Goal: Information Seeking & Learning: Learn about a topic

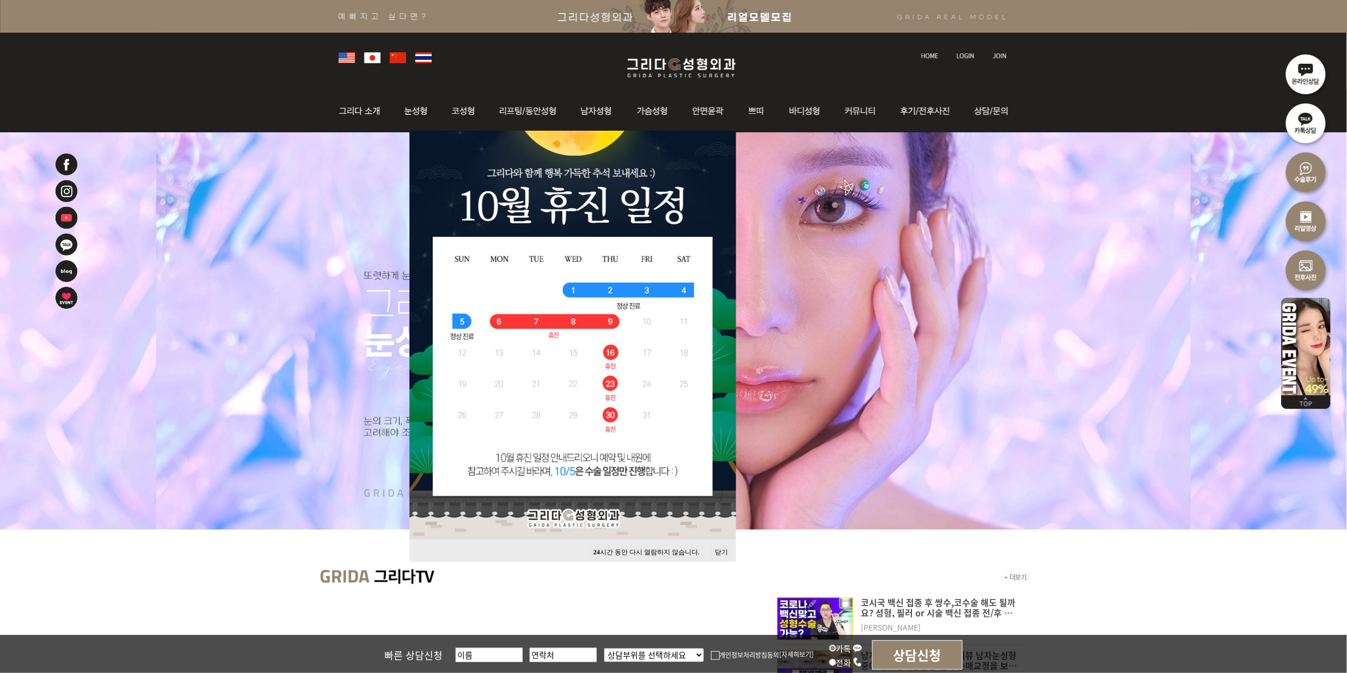
click at [642, 545] on button "24 시간 동안 다시 열람하지 않습니다." at bounding box center [646, 552] width 117 height 15
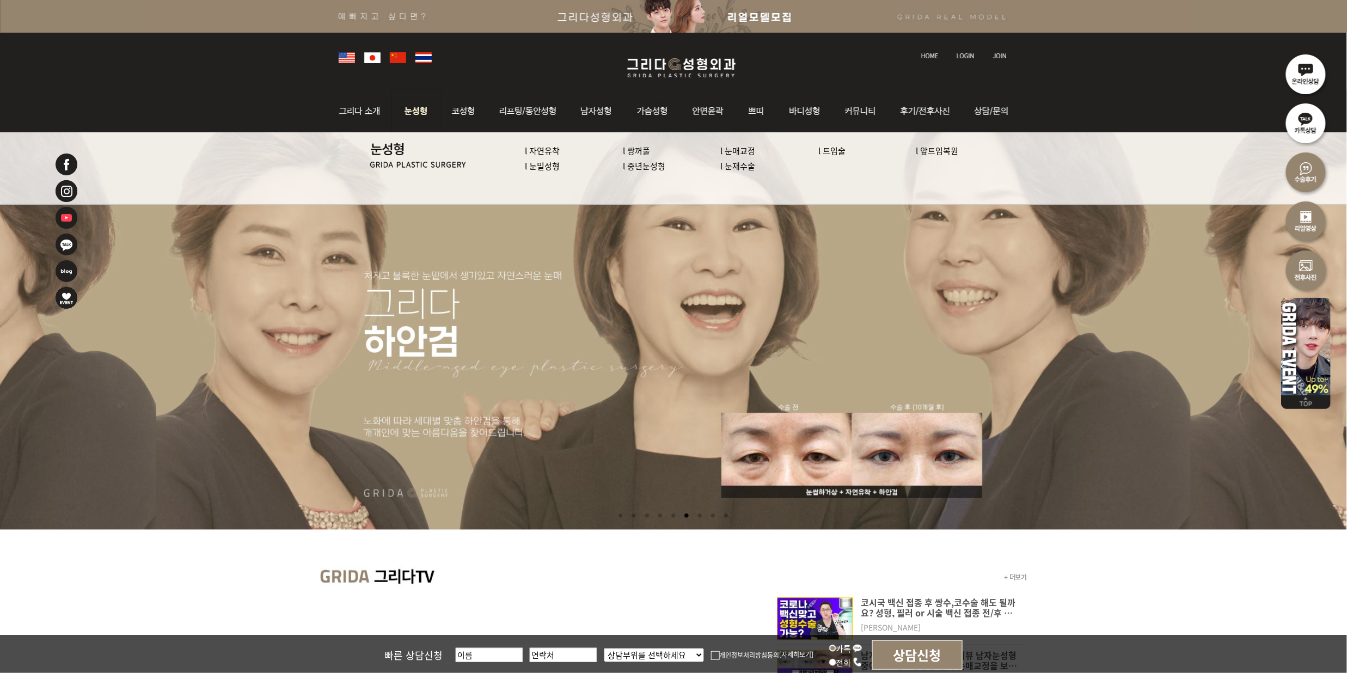
click at [402, 111] on img at bounding box center [416, 111] width 48 height 42
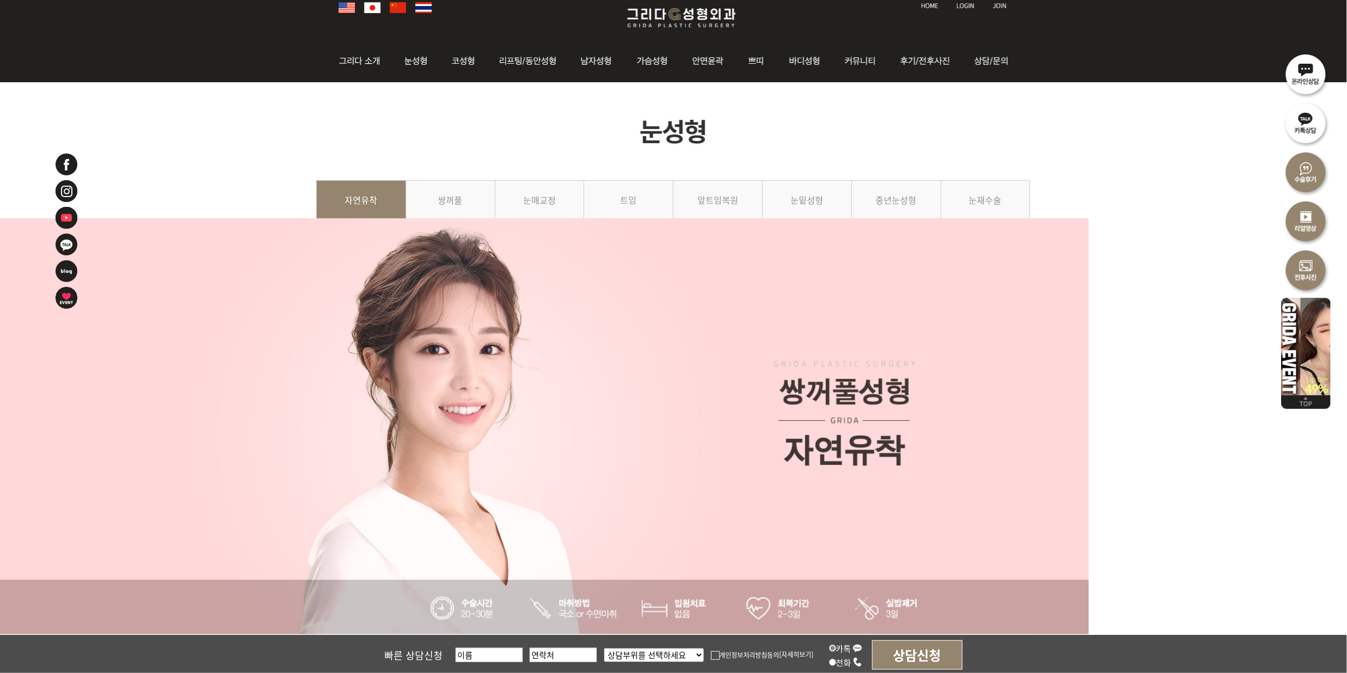
scroll to position [72, 0]
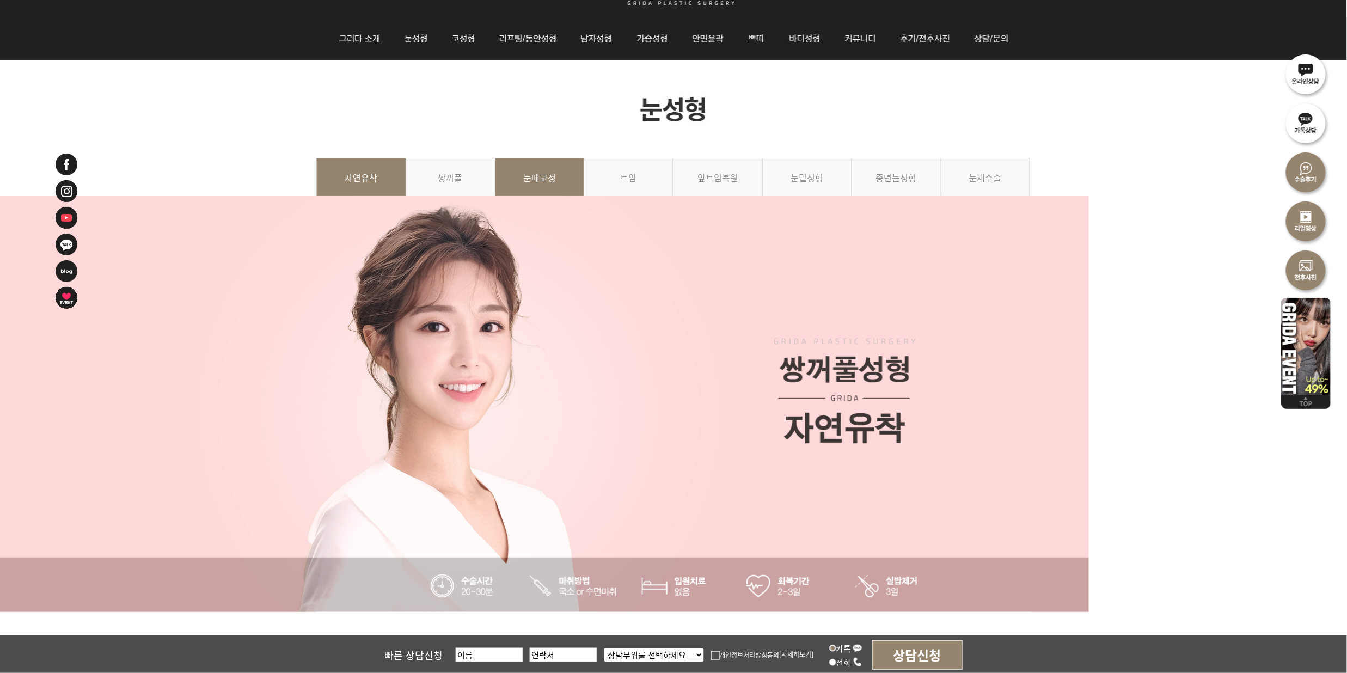
click at [525, 171] on link "눈매교정" at bounding box center [539, 183] width 89 height 50
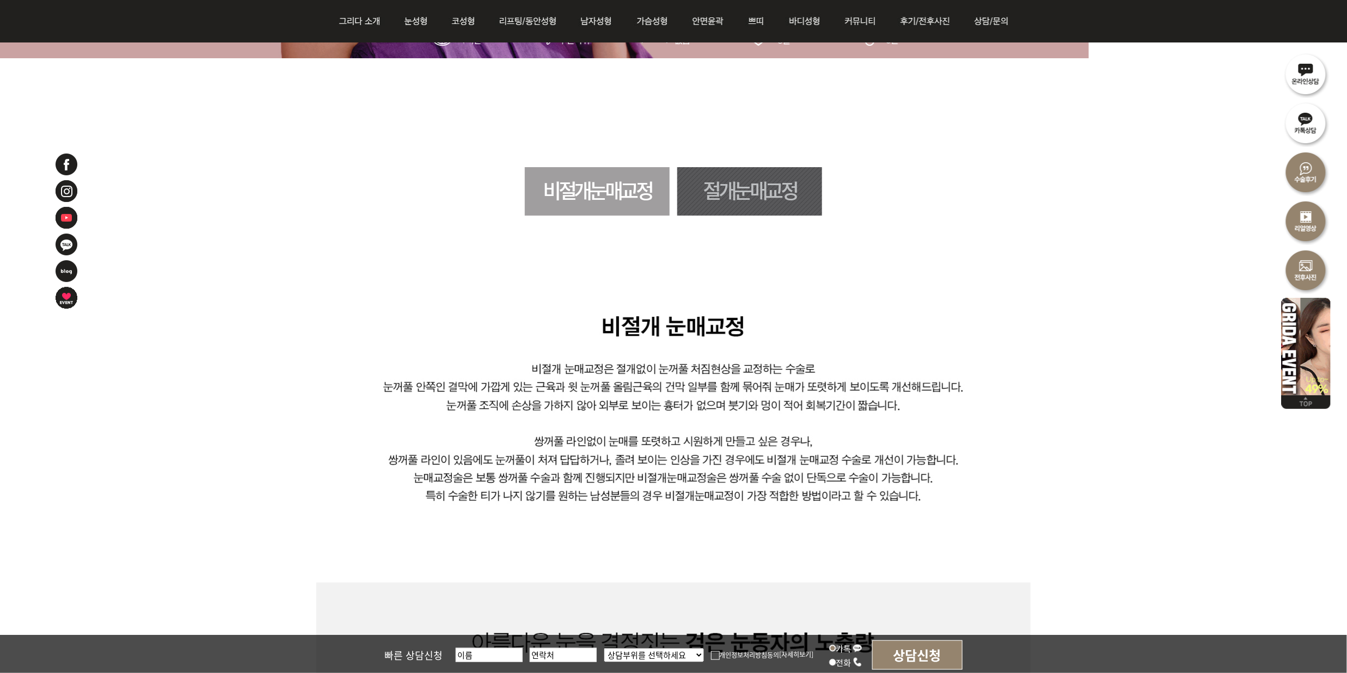
scroll to position [580, 0]
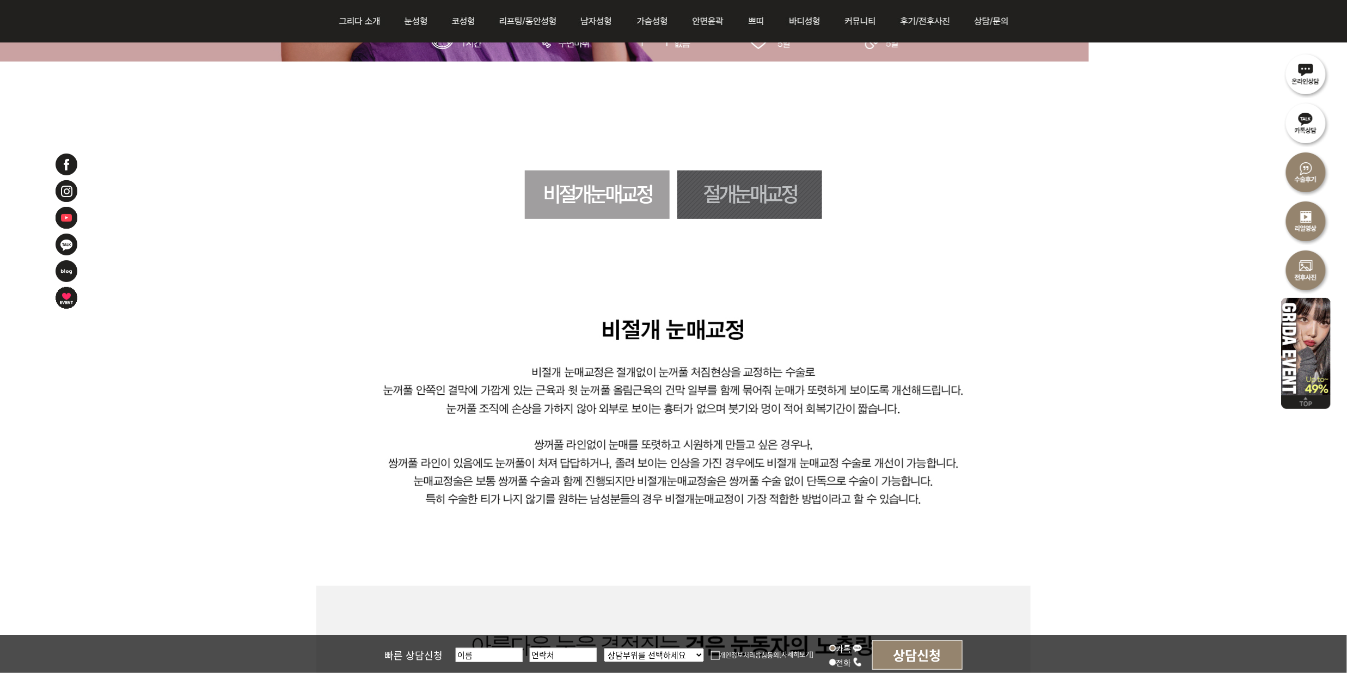
click at [762, 191] on link "절개눈매교정" at bounding box center [749, 194] width 145 height 48
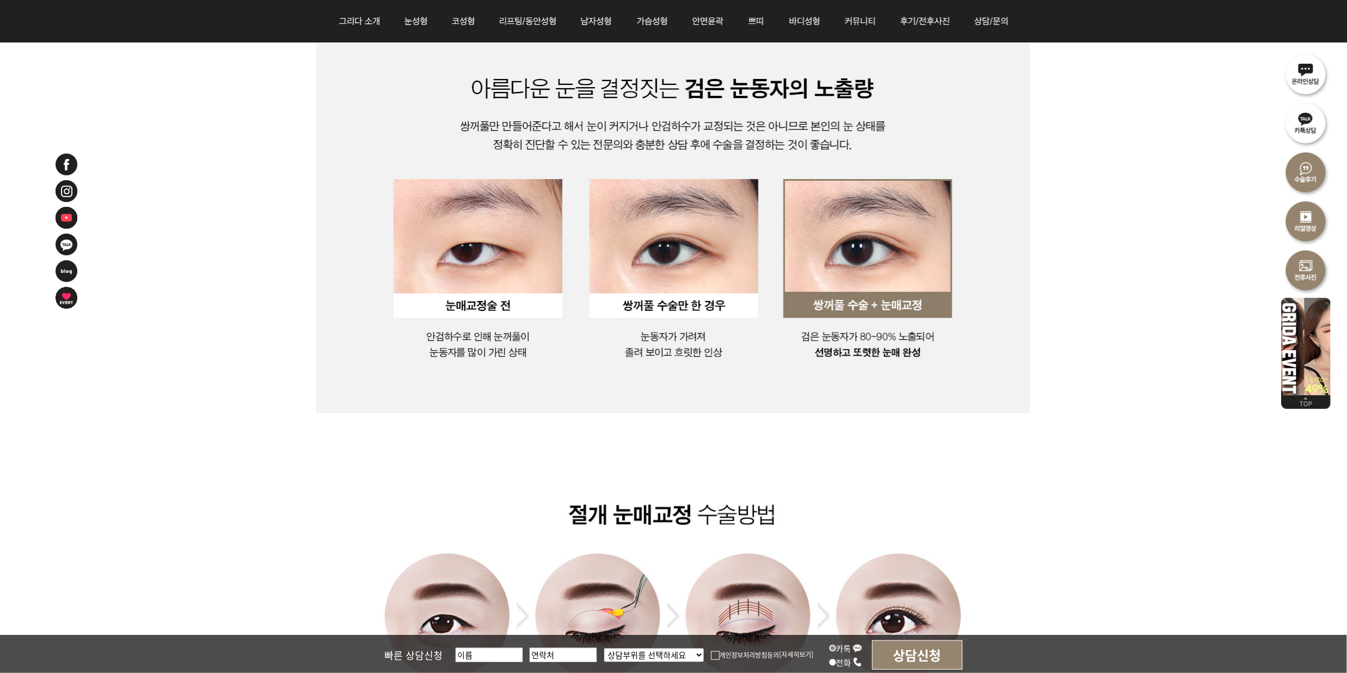
scroll to position [1077, 0]
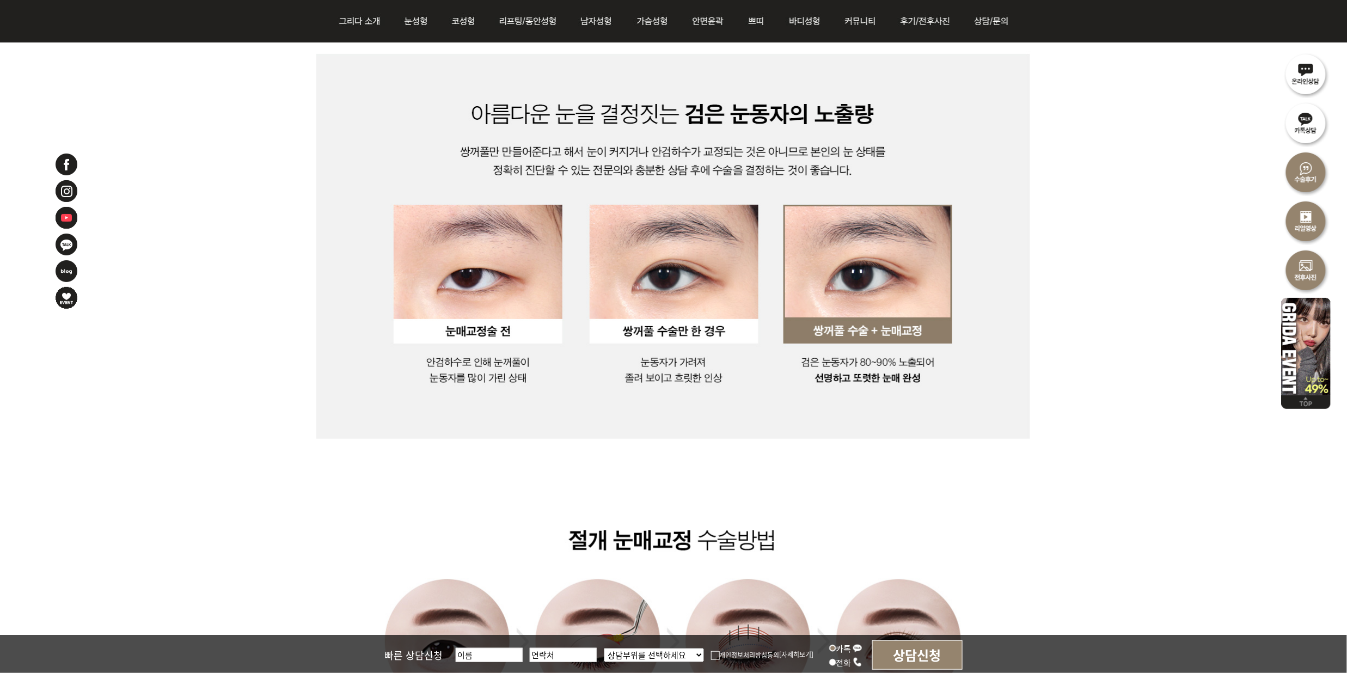
click at [906, 591] on img at bounding box center [673, 642] width 714 height 406
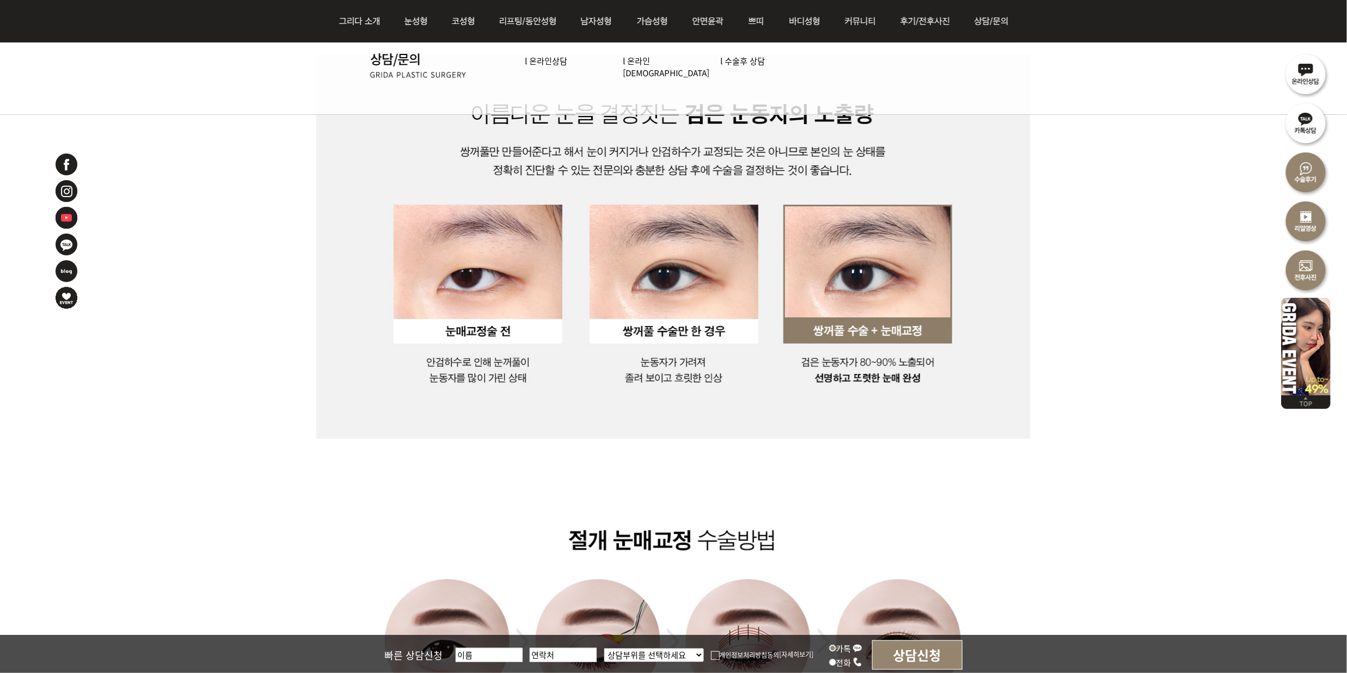
click at [992, 495] on img at bounding box center [673, 642] width 714 height 406
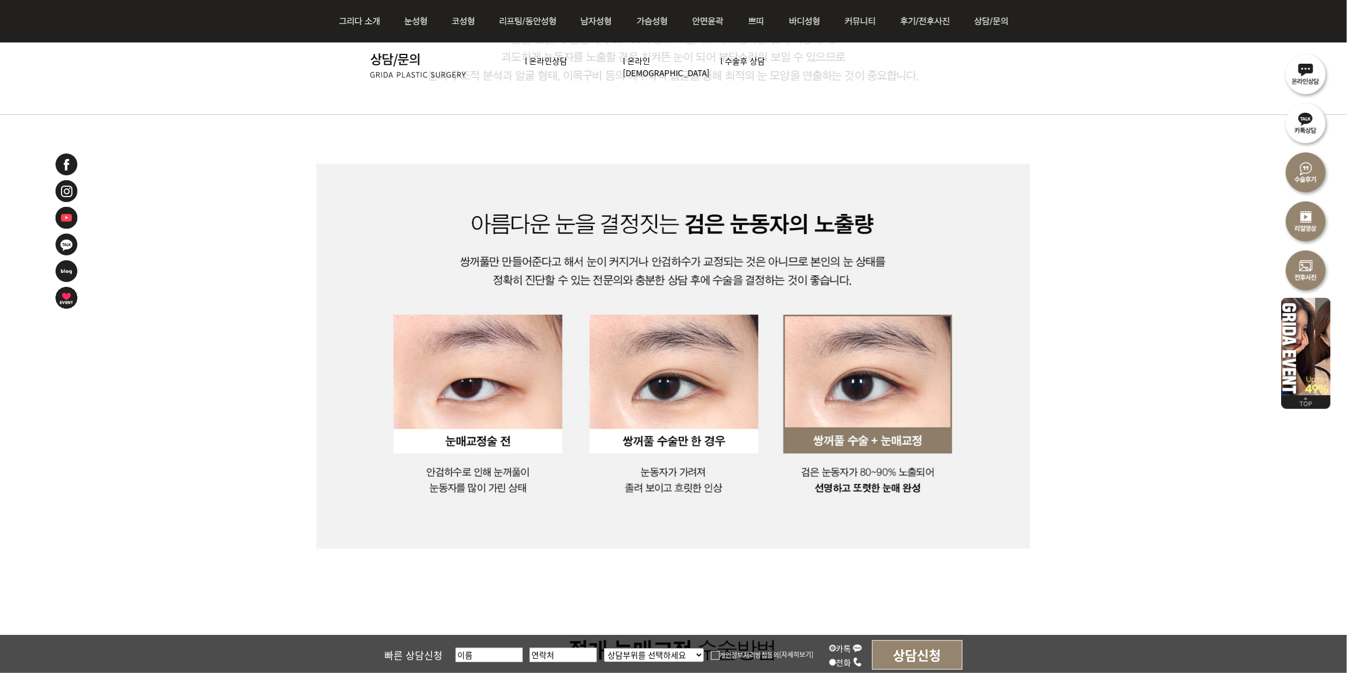
scroll to position [932, 0]
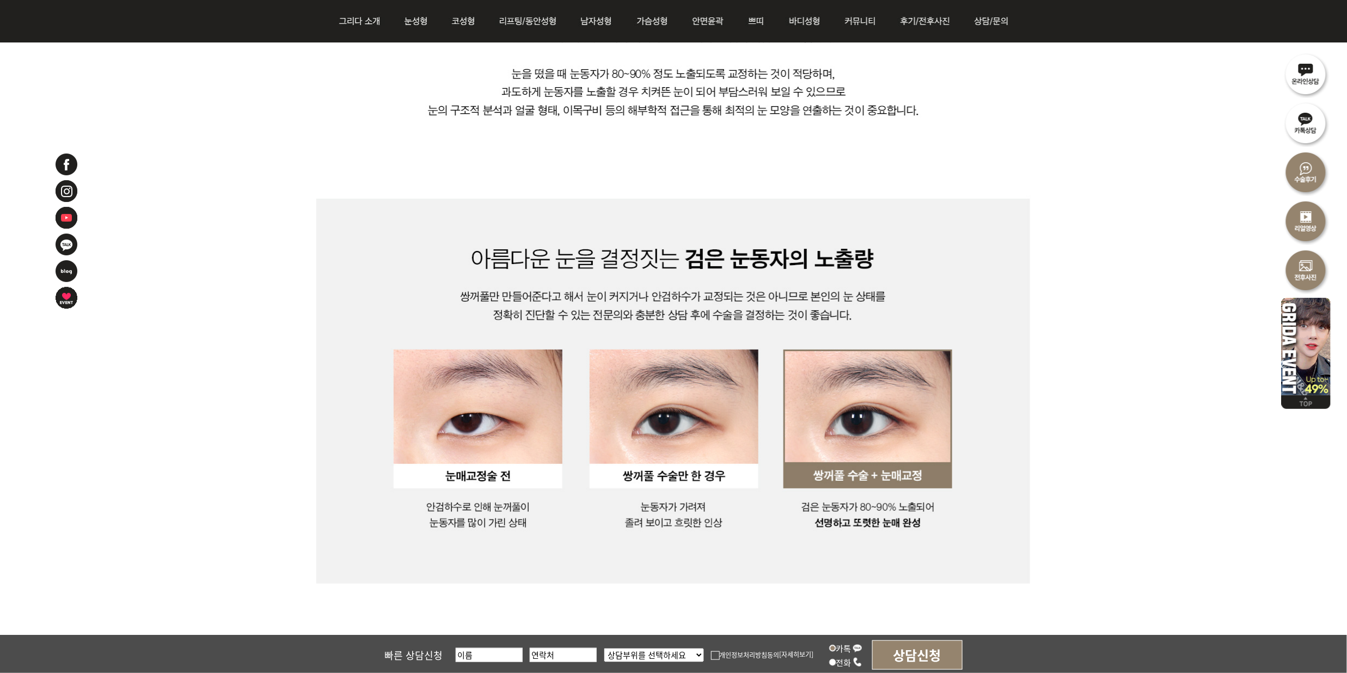
click at [991, 151] on img at bounding box center [673, 274] width 714 height 618
click at [922, 310] on img at bounding box center [673, 274] width 714 height 618
drag, startPoint x: 1176, startPoint y: 361, endPoint x: 1214, endPoint y: 335, distance: 46.2
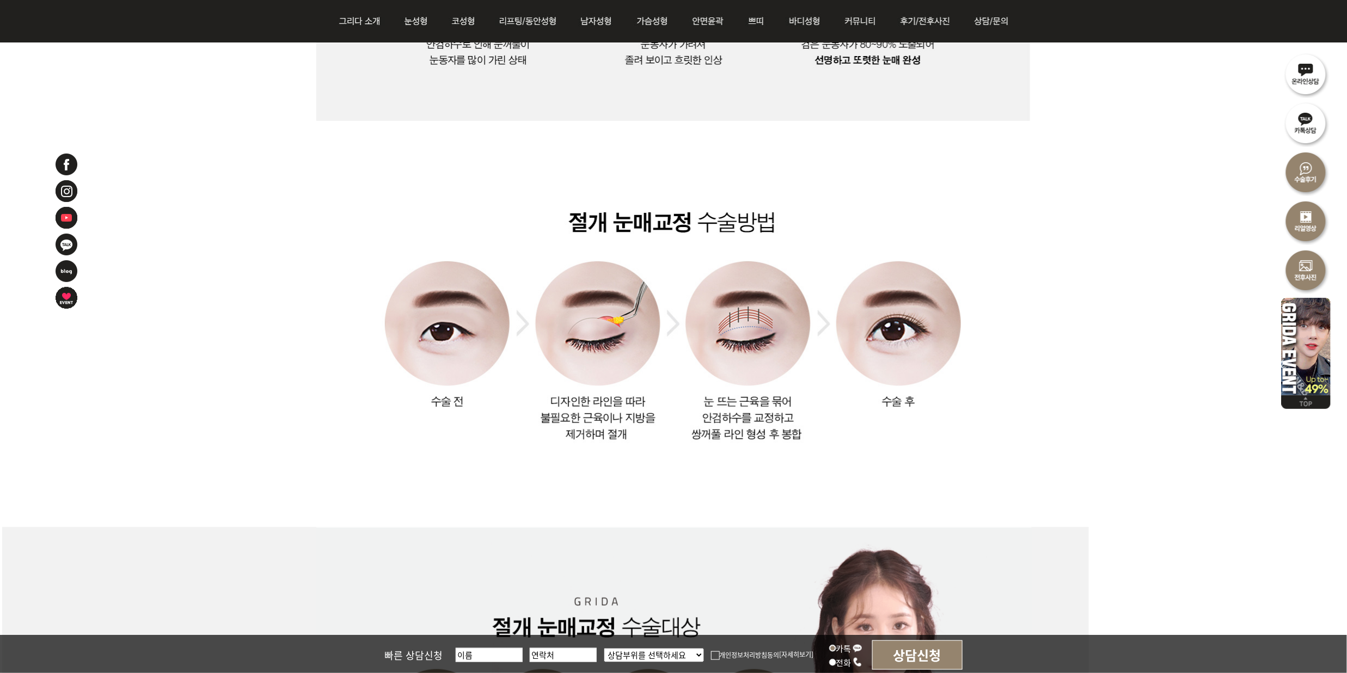
scroll to position [1367, 0]
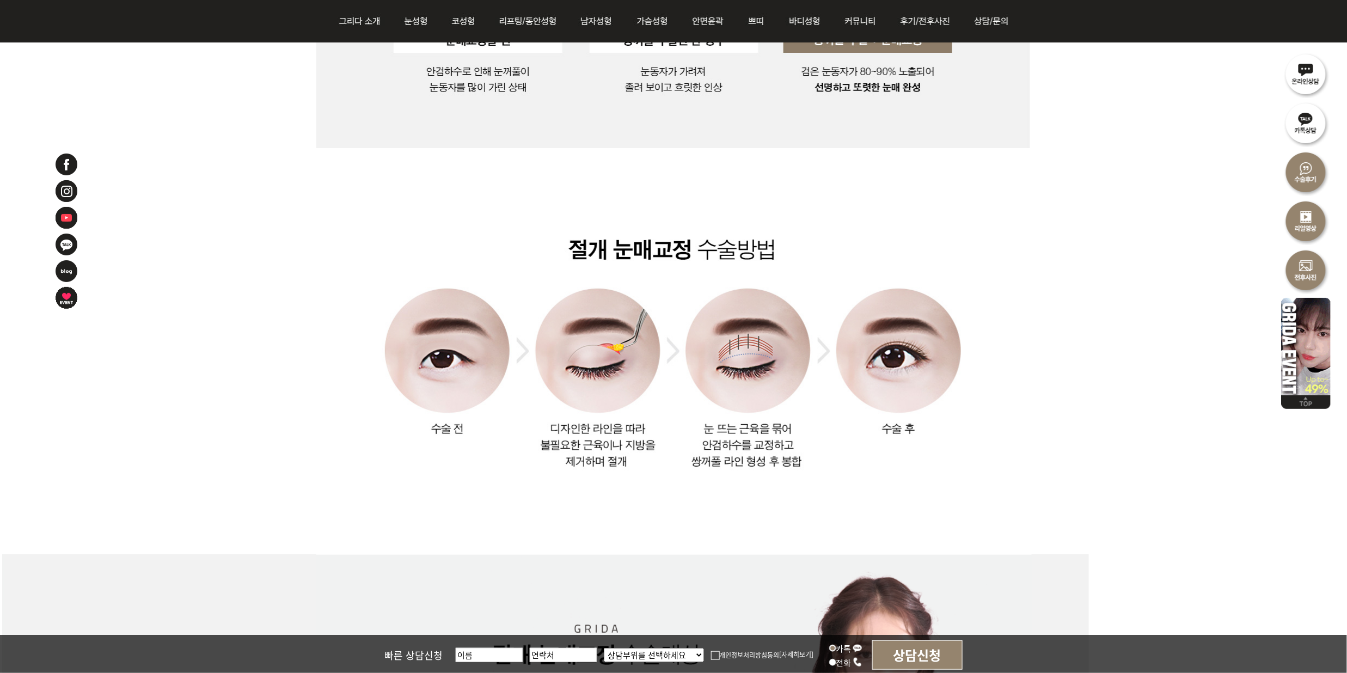
click at [1009, 488] on img at bounding box center [673, 351] width 714 height 406
drag, startPoint x: 949, startPoint y: 478, endPoint x: 955, endPoint y: 475, distance: 6.1
click at [949, 478] on img at bounding box center [673, 351] width 714 height 406
